Goal: Information Seeking & Learning: Learn about a topic

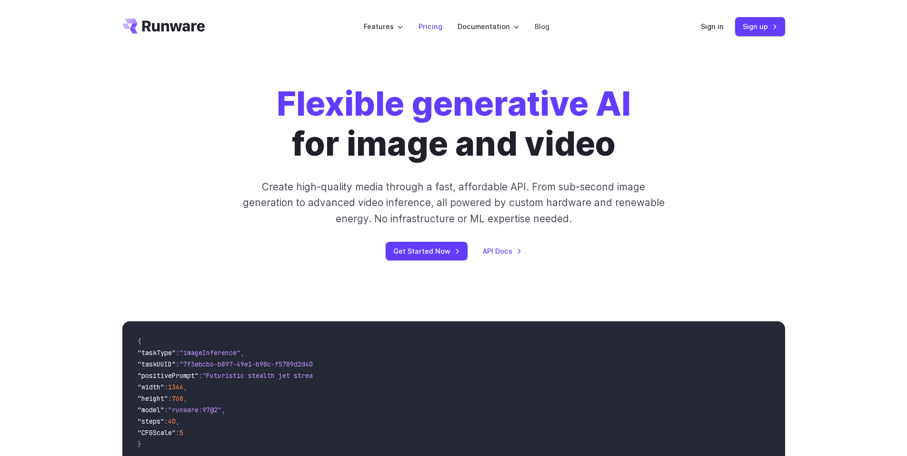
click at [429, 30] on link "Pricing" at bounding box center [430, 26] width 24 height 11
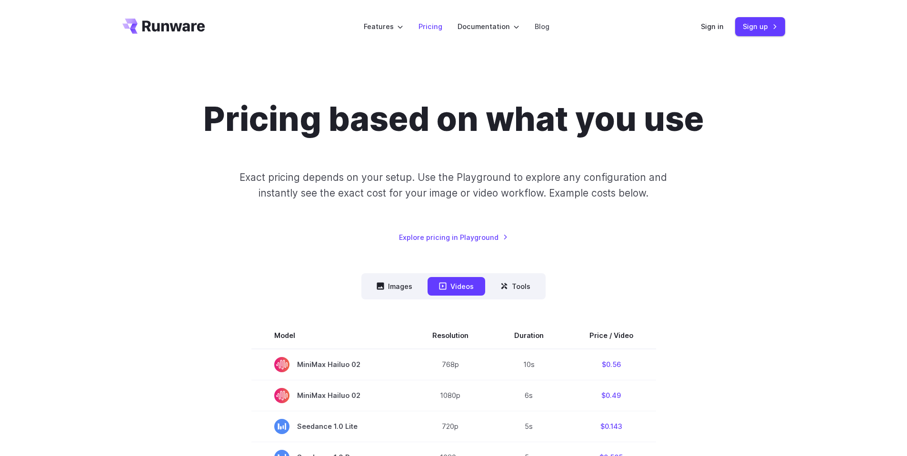
click at [439, 27] on link "Pricing" at bounding box center [430, 26] width 24 height 11
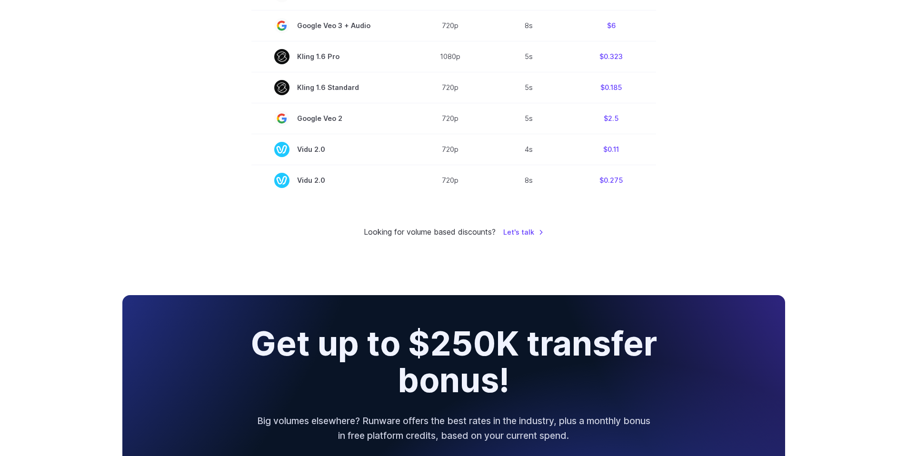
scroll to position [988, 0]
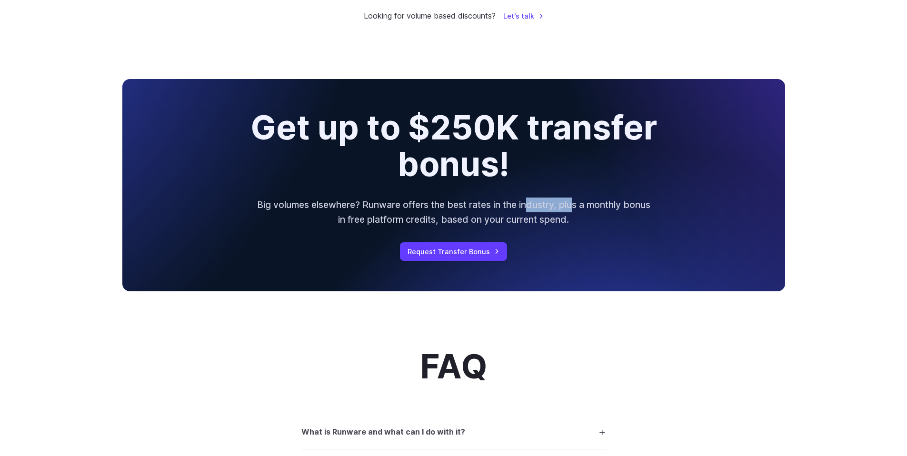
drag, startPoint x: 541, startPoint y: 204, endPoint x: 590, endPoint y: 211, distance: 50.0
click at [590, 211] on p "Big volumes elsewhere? Runware offers the best rates in the industry, plus a mo…" at bounding box center [454, 212] width 396 height 29
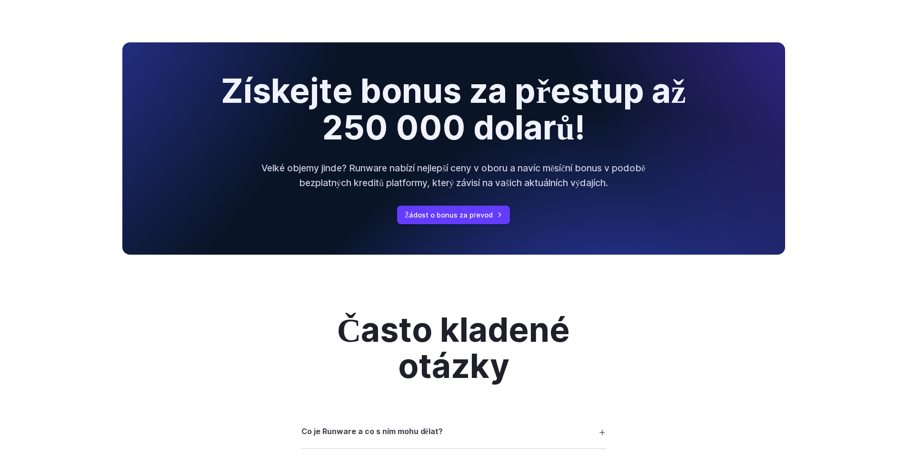
scroll to position [1283, 0]
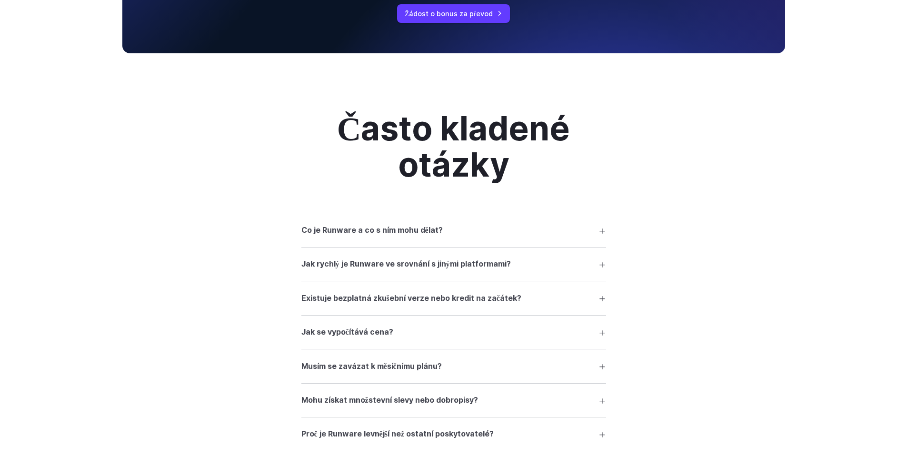
click at [603, 231] on summary "Co je Runware a co s ním mohu dělat?" at bounding box center [453, 230] width 305 height 18
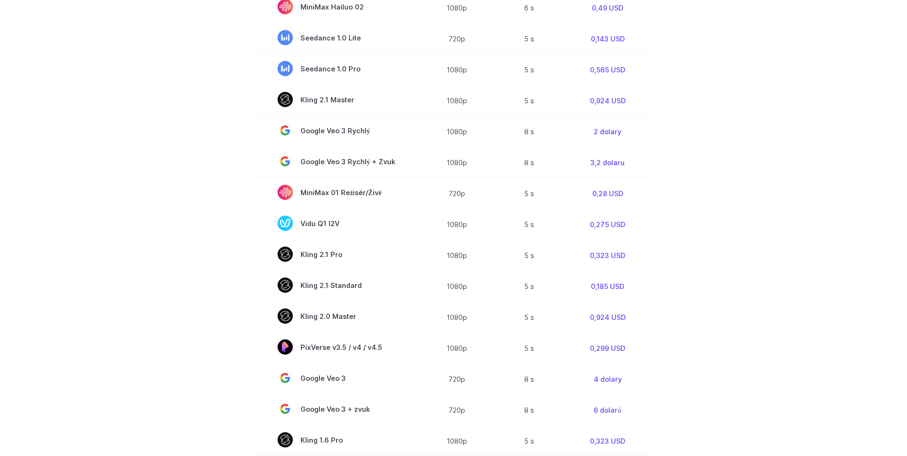
scroll to position [0, 0]
